Goal: Task Accomplishment & Management: Manage account settings

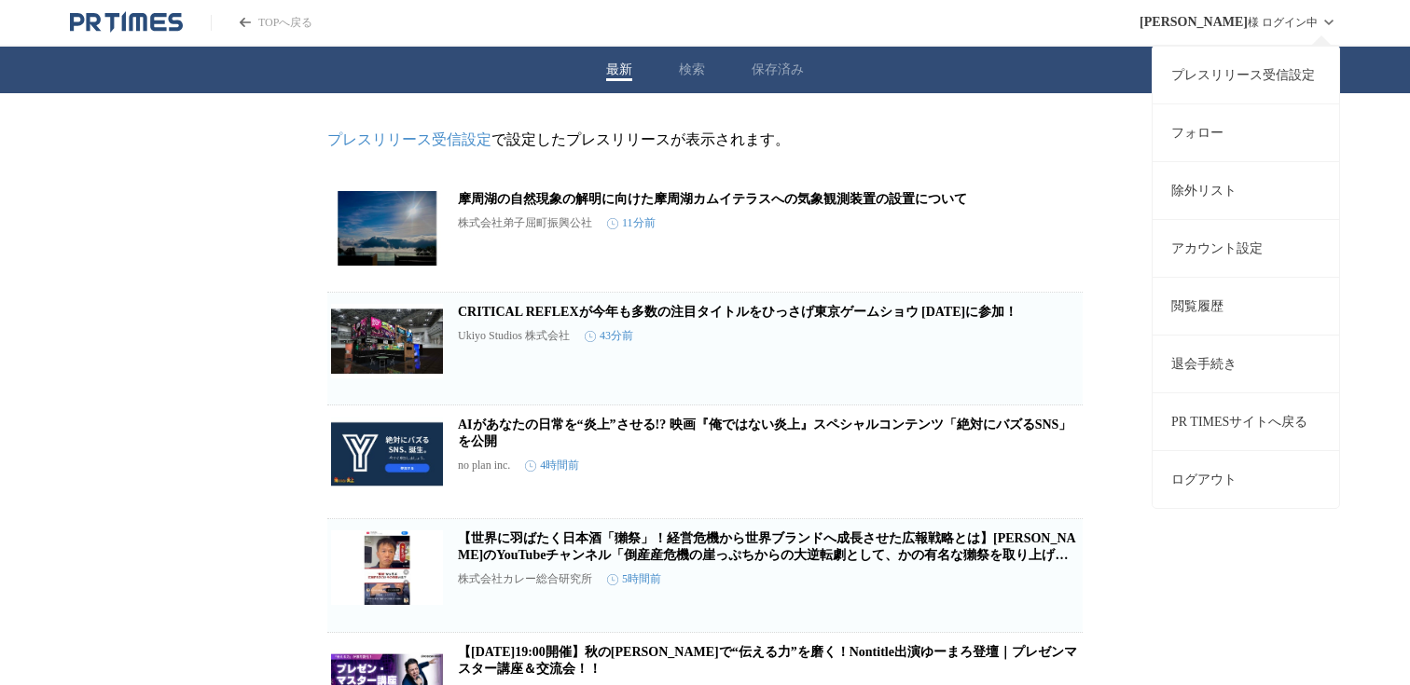
click at [1257, 74] on link "プレスリリース受信設定" at bounding box center [1246, 75] width 187 height 58
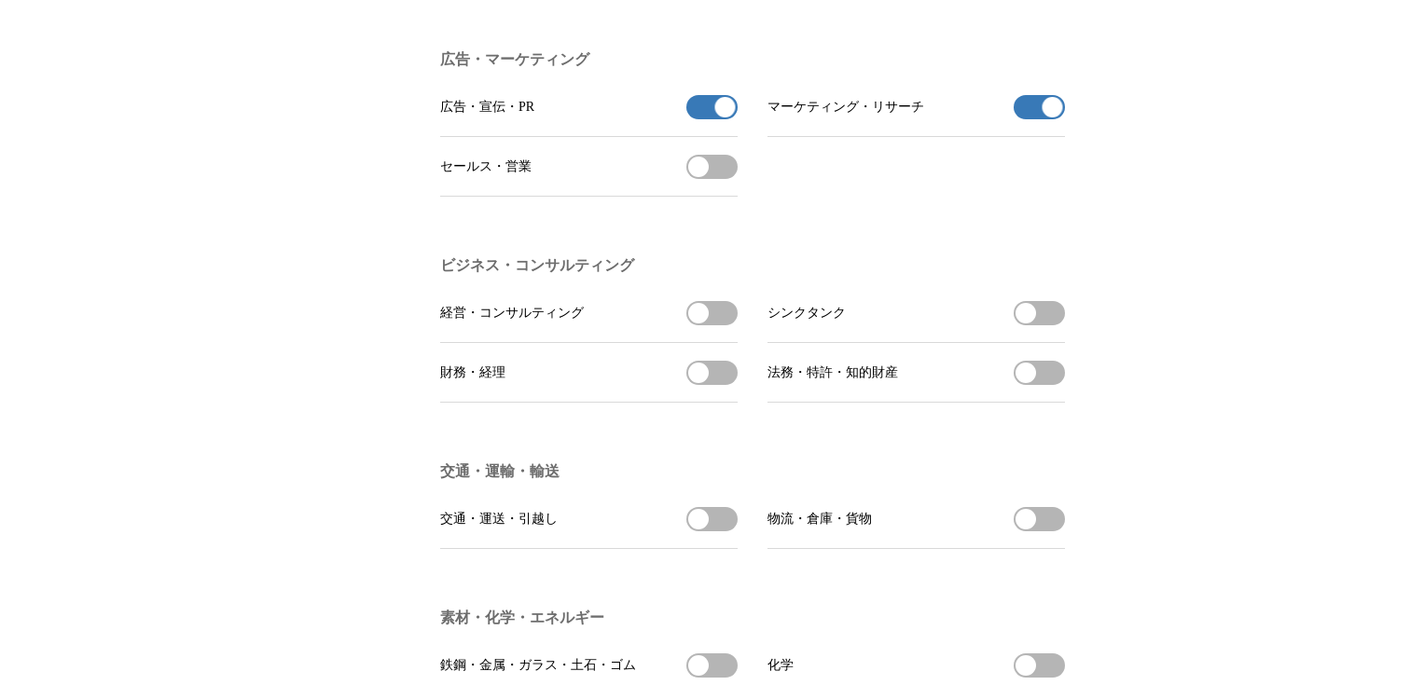
scroll to position [4605, 0]
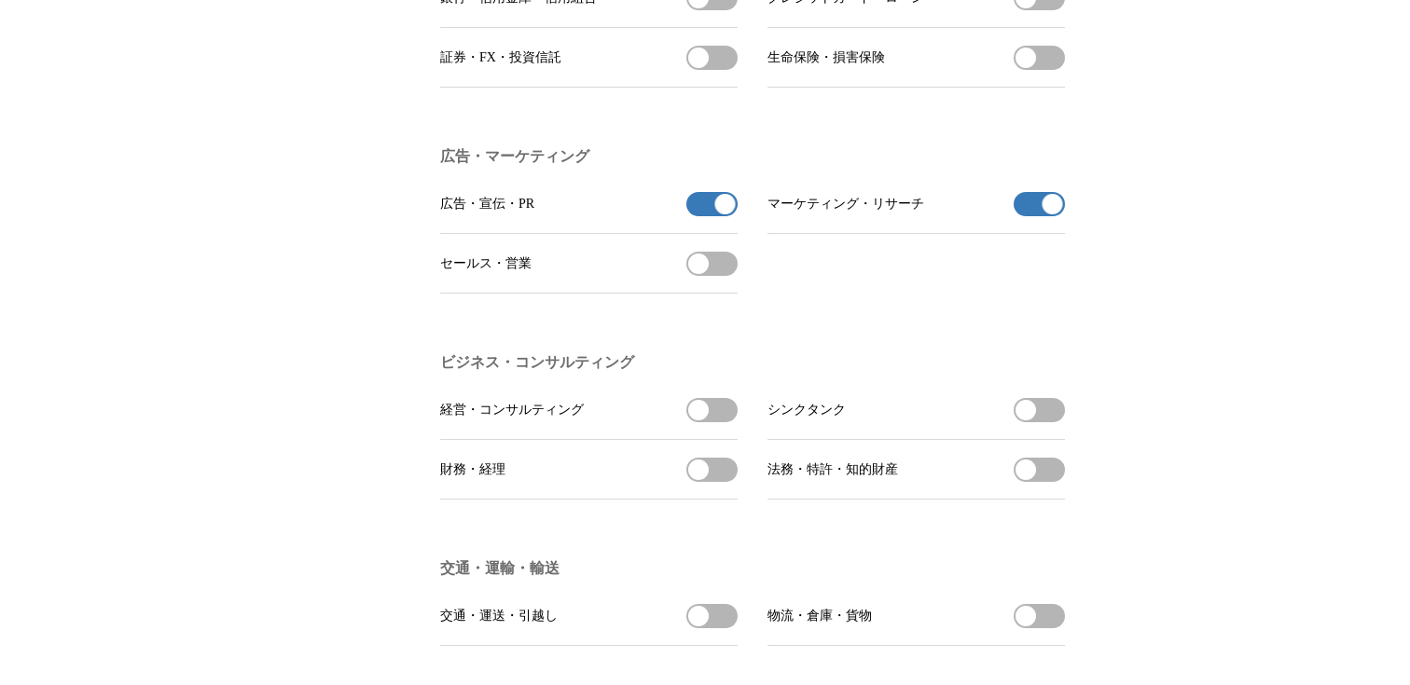
click at [738, 273] on ul "広告・宣伝・PR 広告・宣伝・PRの受信を解除 マーケティング・リサーチ マーケティング・リサーチの受信を解除 セールス・営業 セールス・営業を受信する" at bounding box center [752, 233] width 625 height 119
click at [1041, 216] on button "マーケティング・リサーチの受信を解除" at bounding box center [1039, 204] width 51 height 24
click at [714, 216] on button "広告・宣伝・PRの受信を解除" at bounding box center [711, 204] width 51 height 24
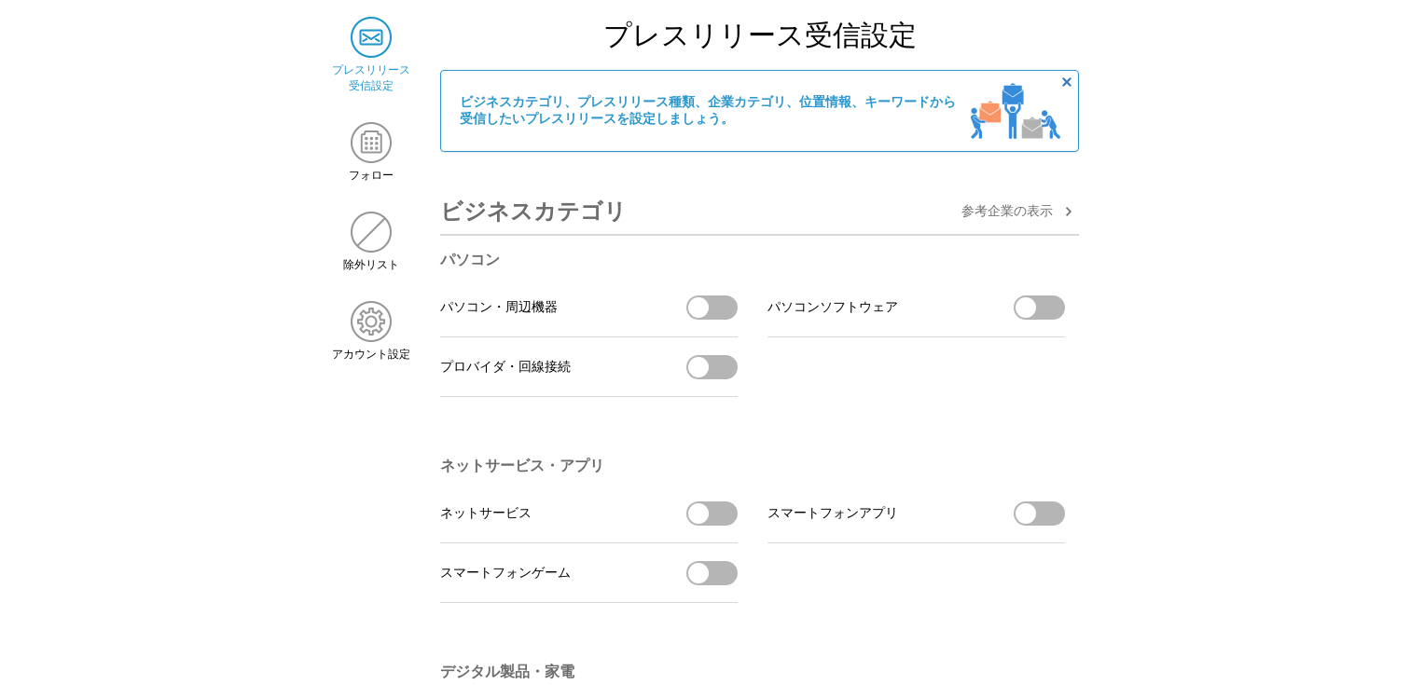
scroll to position [0, 0]
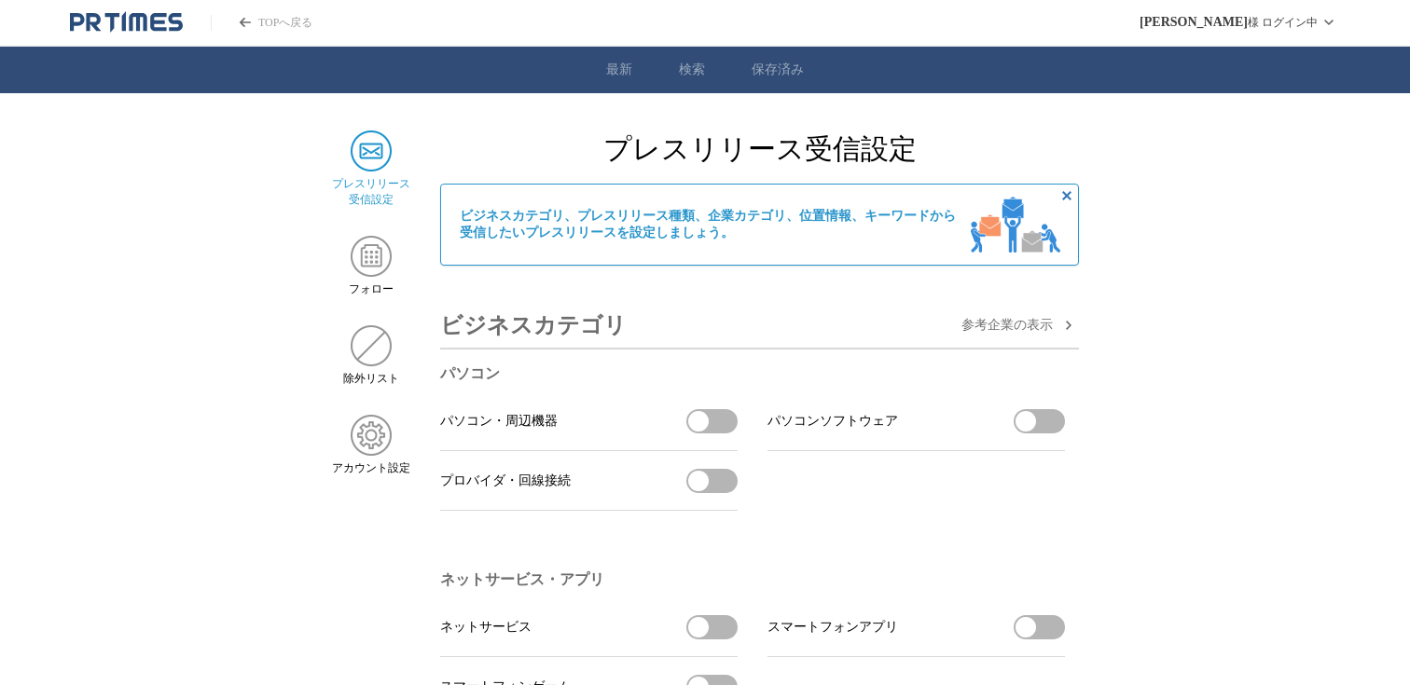
click at [298, 11] on div "TOPへ戻る" at bounding box center [191, 22] width 242 height 22
click at [236, 21] on link "TOPへ戻る" at bounding box center [262, 23] width 102 height 16
